Goal: Find specific page/section: Find specific page/section

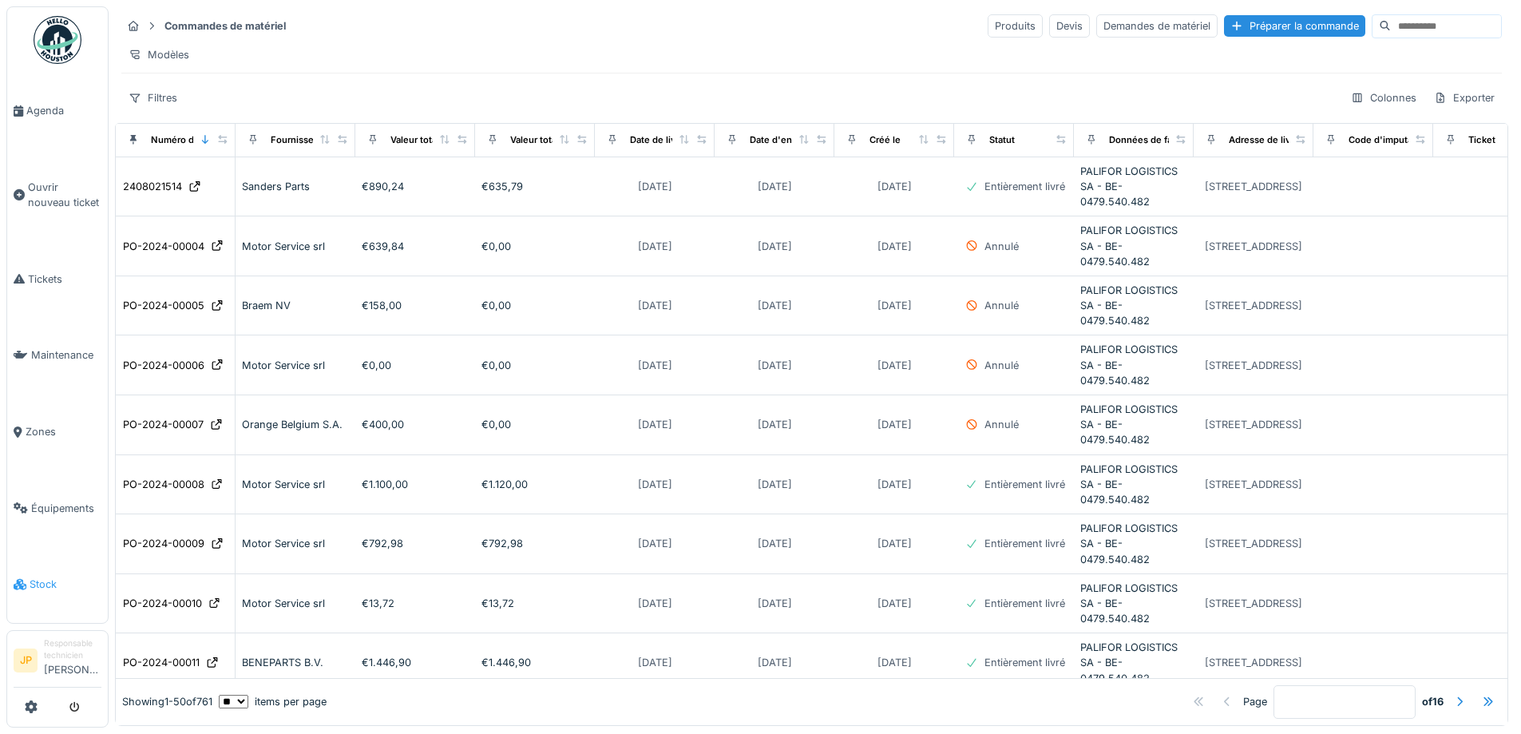
click at [38, 580] on link "Stock" at bounding box center [57, 584] width 101 height 77
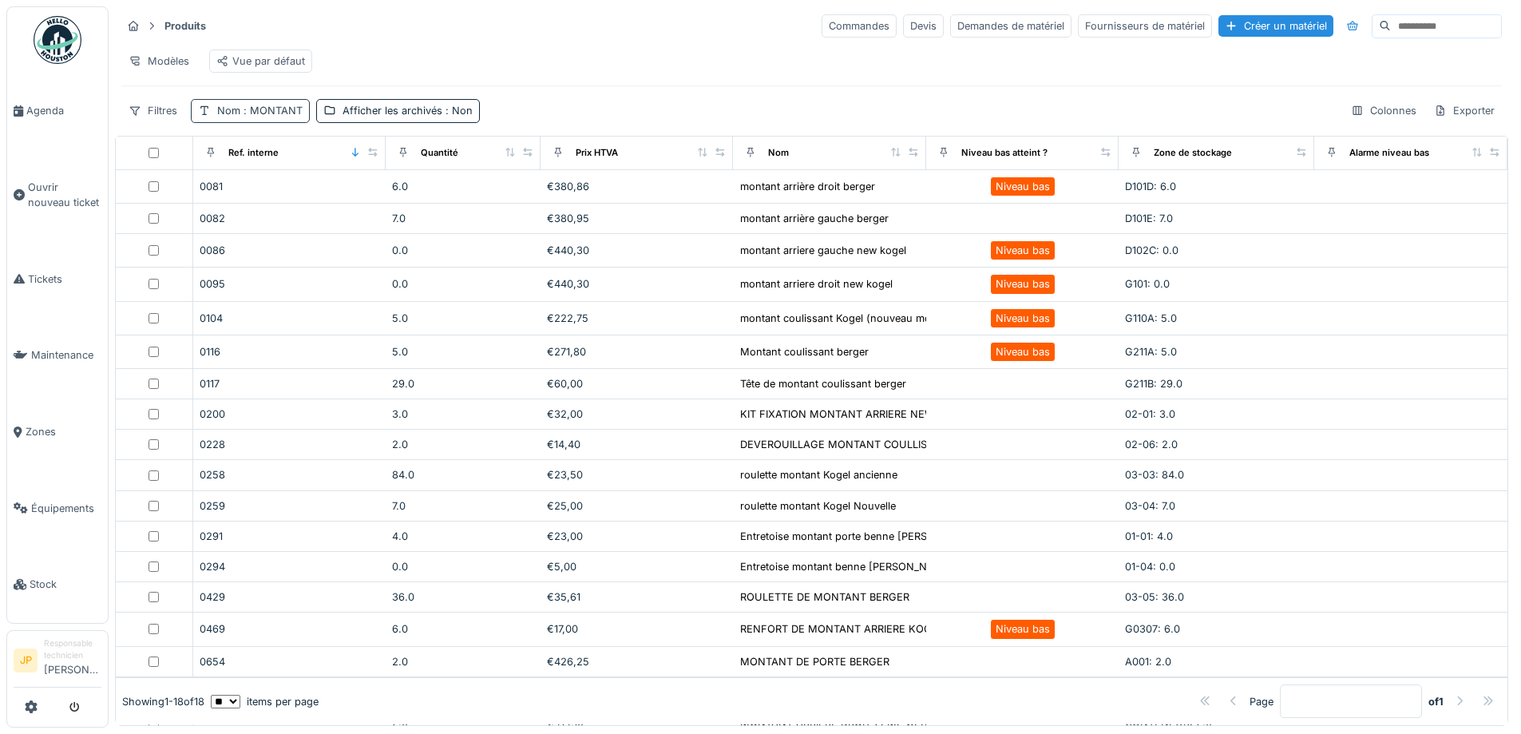
click at [278, 117] on span ": MONTANT" at bounding box center [271, 111] width 62 height 12
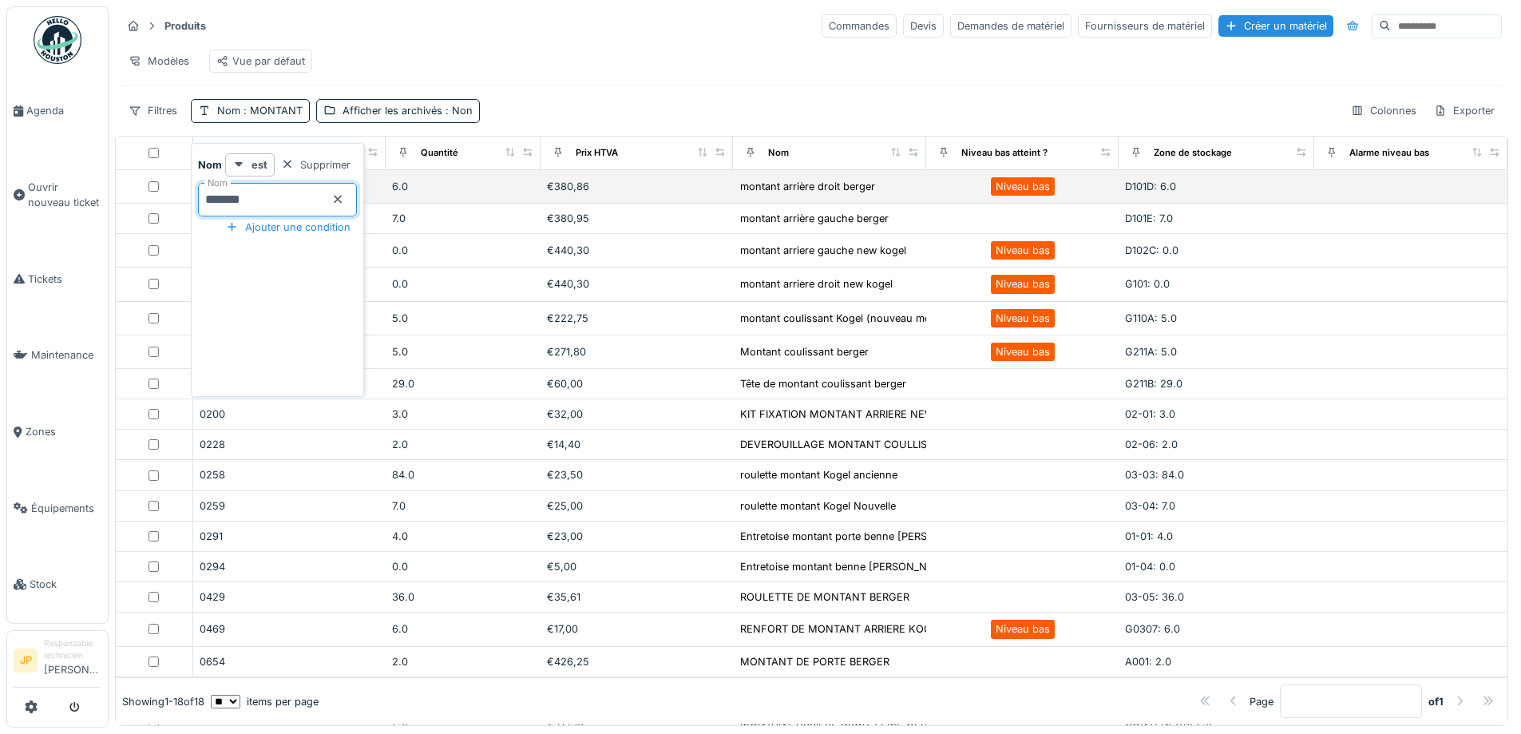
drag, startPoint x: 293, startPoint y: 192, endPoint x: 155, endPoint y: 211, distance: 139.5
click at [155, 211] on body "Agenda Ouvrir nouveau ticket Tickets Maintenance Zones Équipements Stock JP Res…" at bounding box center [760, 367] width 1521 height 734
type input "*******"
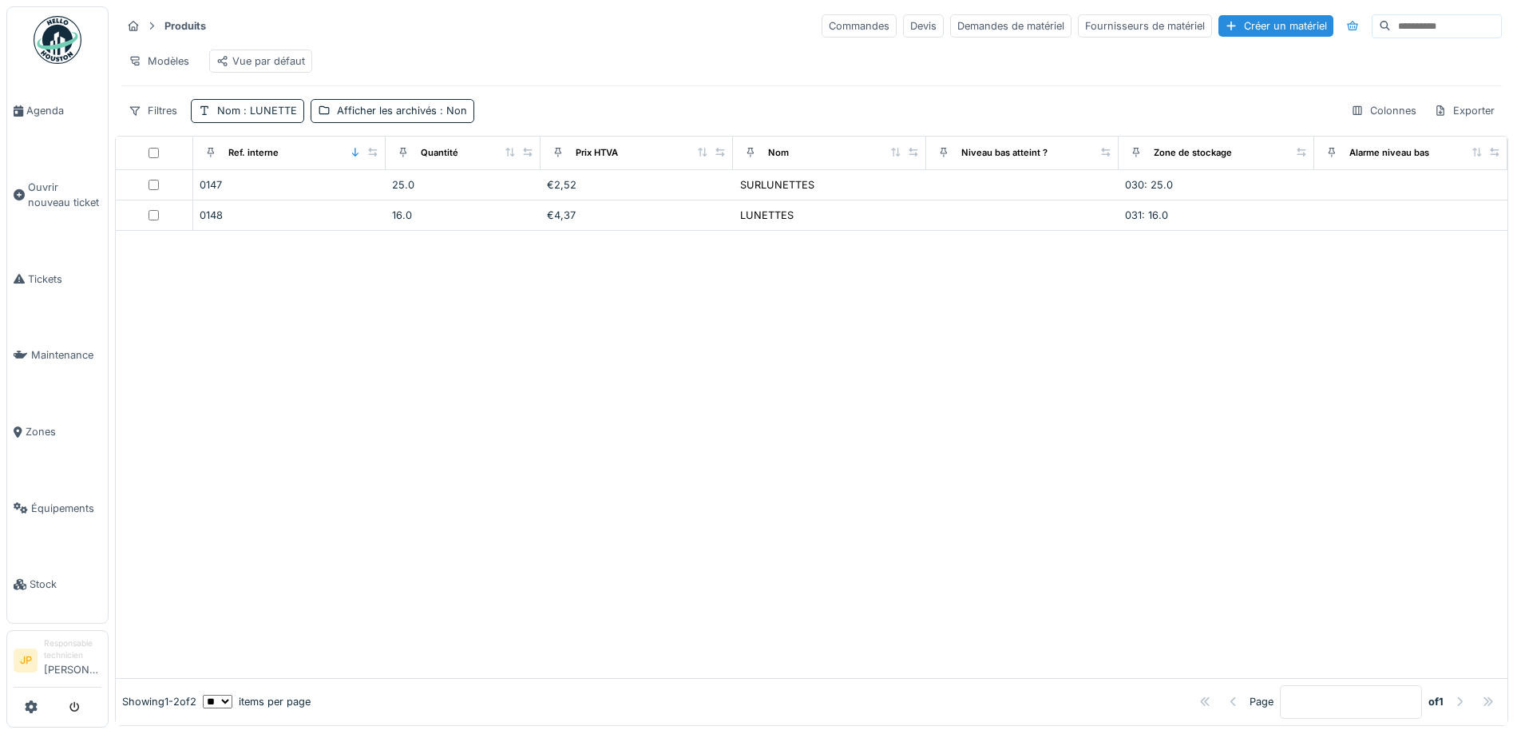
click at [613, 45] on div "Modèles Vue par défaut" at bounding box center [811, 61] width 1381 height 36
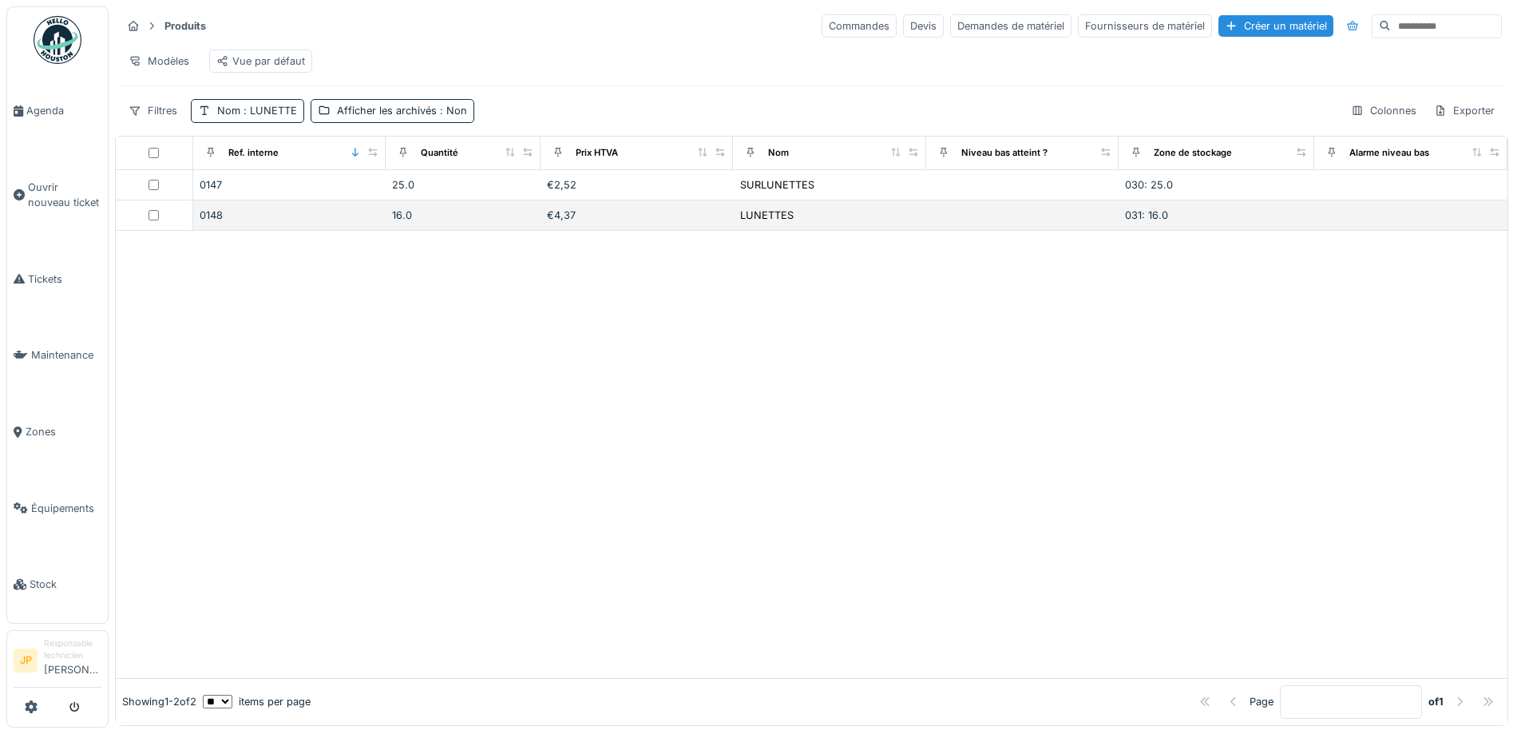
click at [216, 223] on div "0148" at bounding box center [290, 215] width 180 height 15
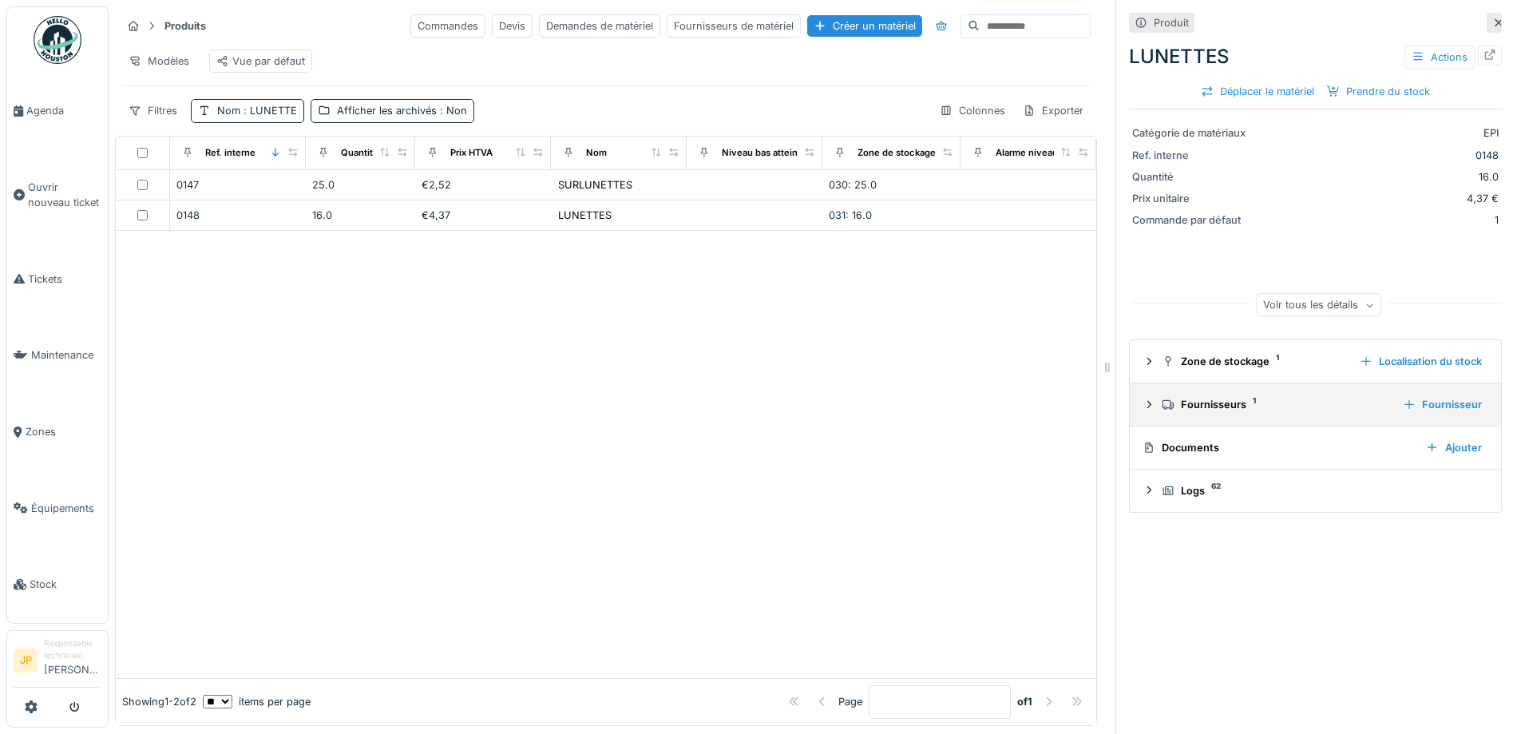
click at [1207, 411] on div "Fournisseurs 1" at bounding box center [1276, 404] width 228 height 15
